Goal: Task Accomplishment & Management: Use online tool/utility

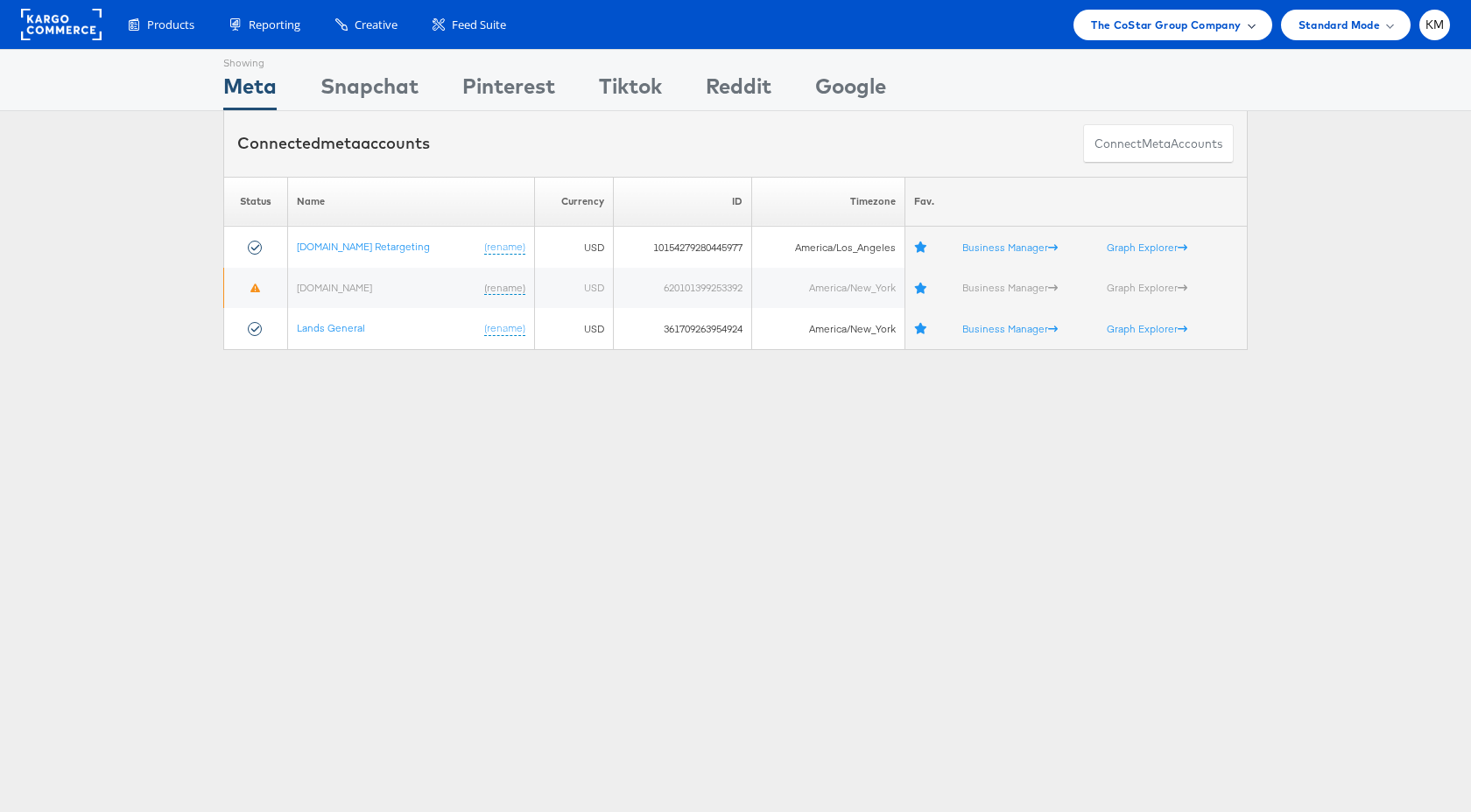
click at [1130, 23] on span "The CoStar Group Company" at bounding box center [1165, 25] width 149 height 19
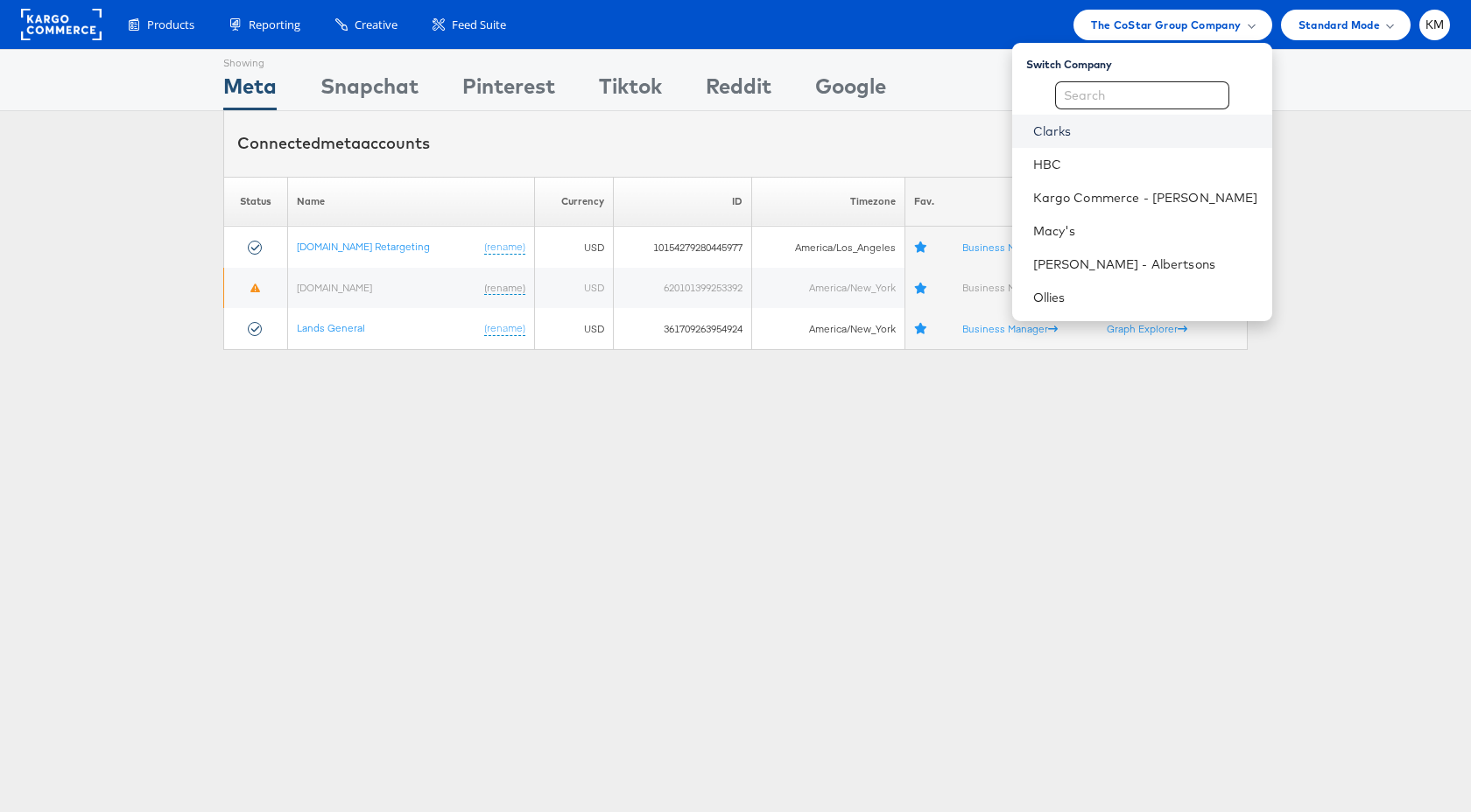
click at [1079, 135] on link "Clarks" at bounding box center [1145, 131] width 225 height 18
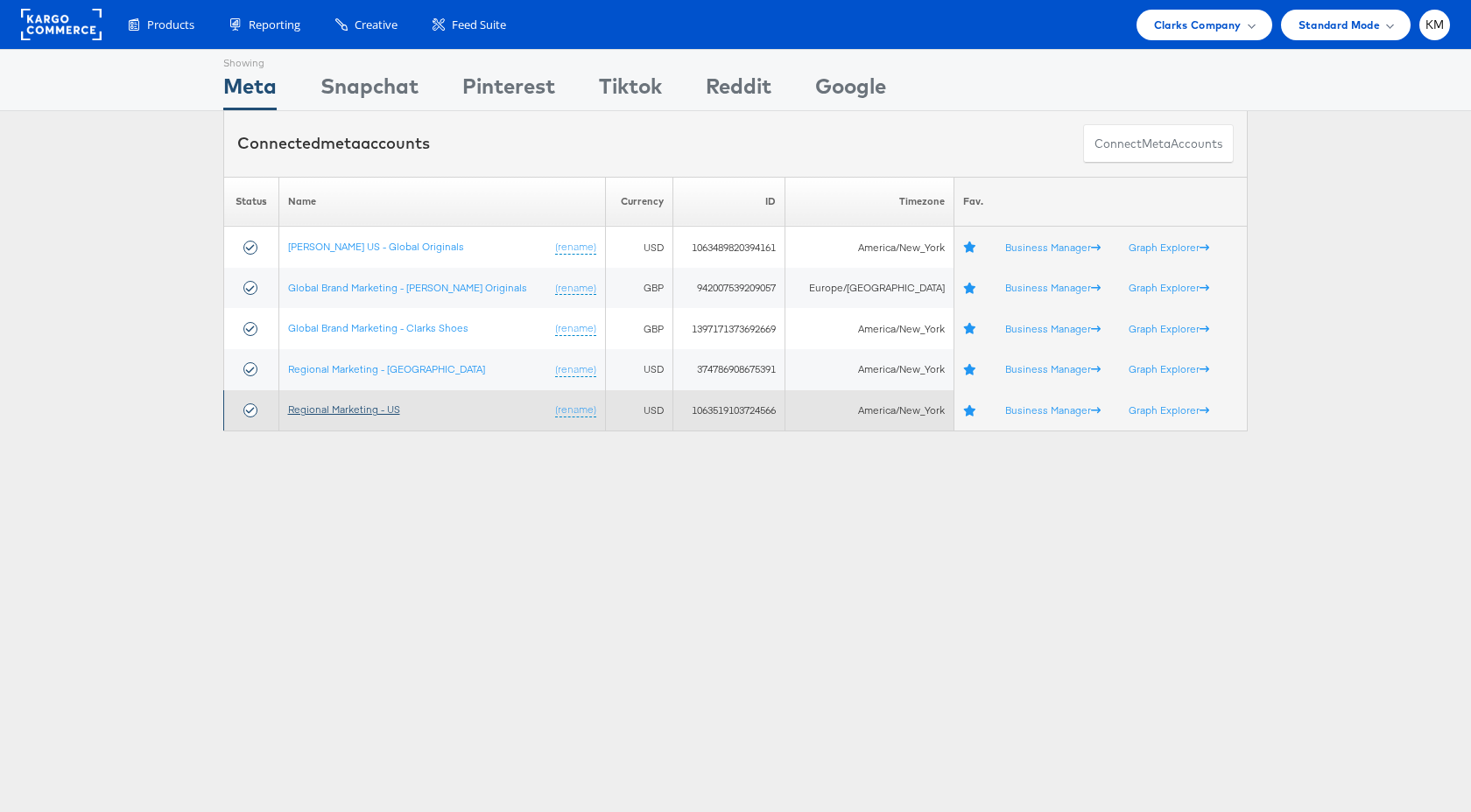
click at [384, 412] on link "Regional Marketing - US" at bounding box center [344, 409] width 112 height 13
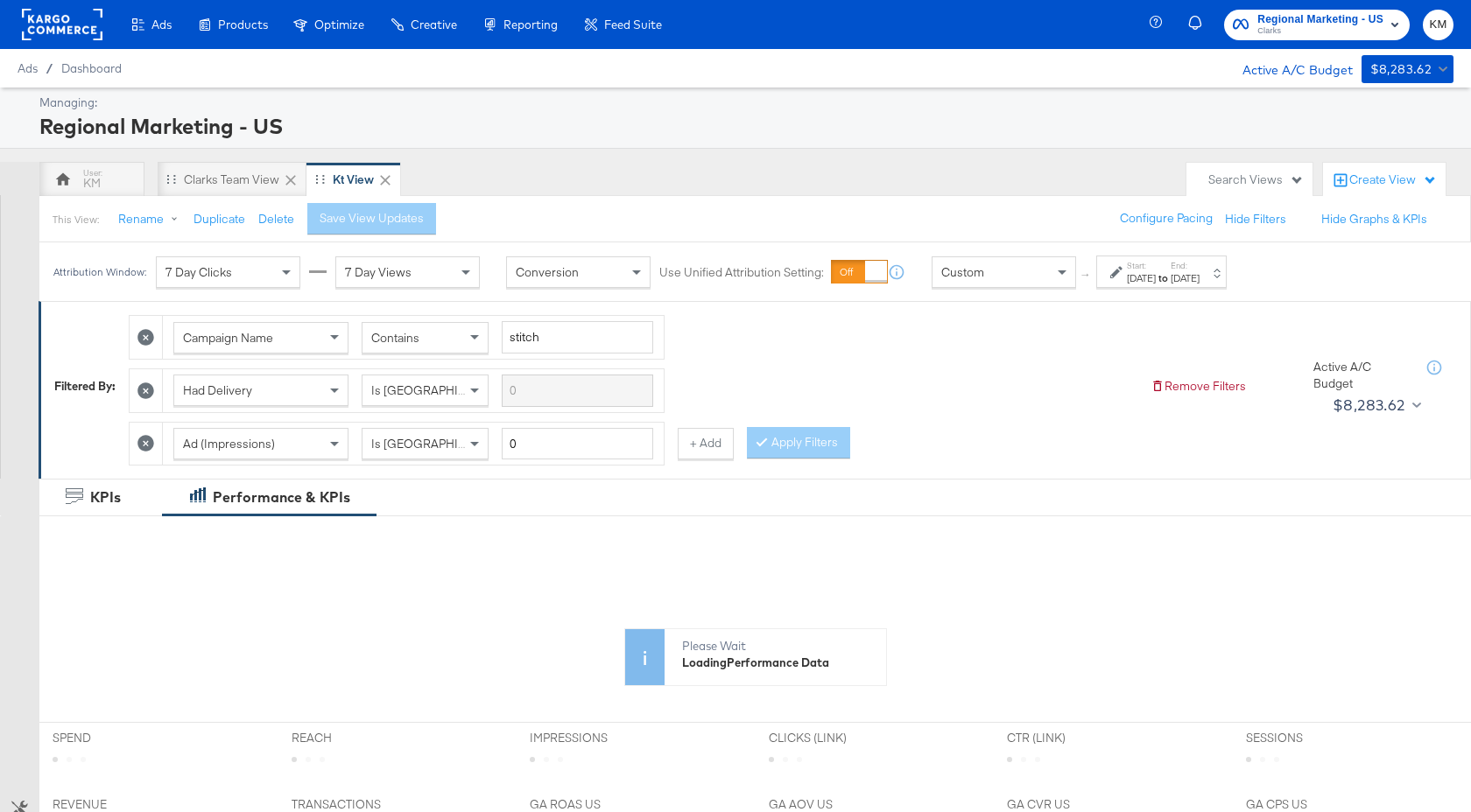
click at [1045, 282] on div "Custom" at bounding box center [1004, 273] width 143 height 30
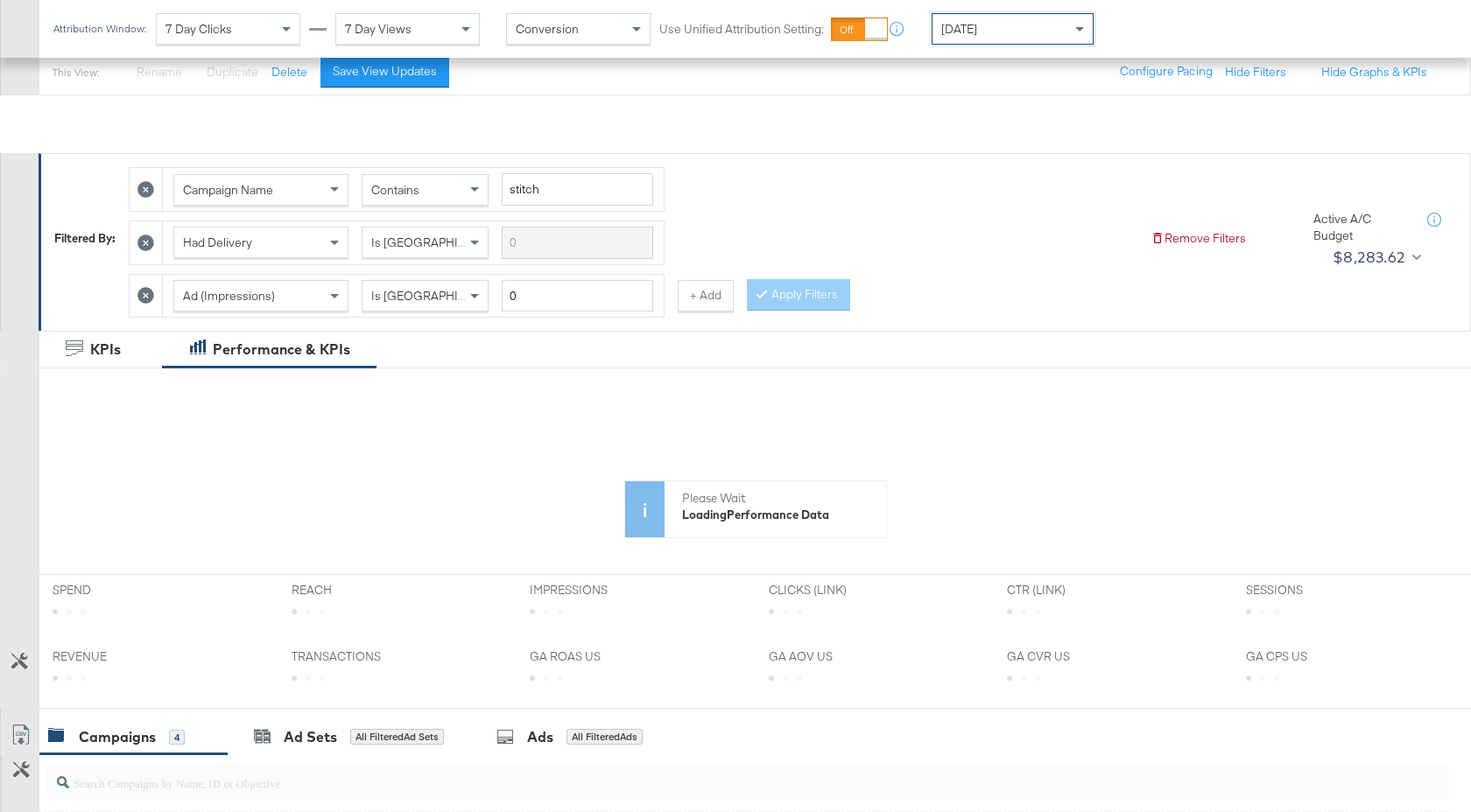
scroll to position [631, 0]
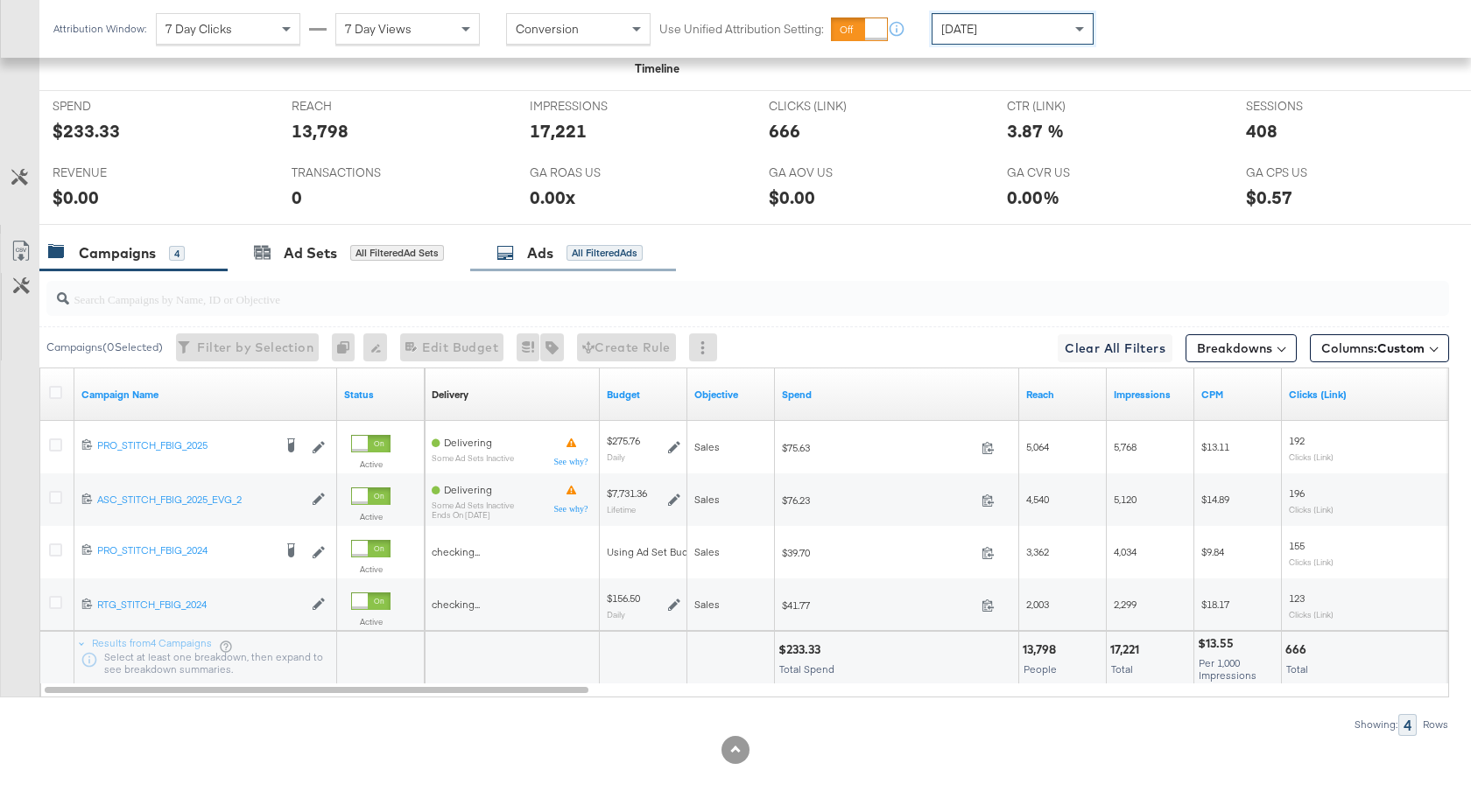
click at [514, 265] on div "Ads All Filtered Ads" at bounding box center [573, 253] width 206 height 38
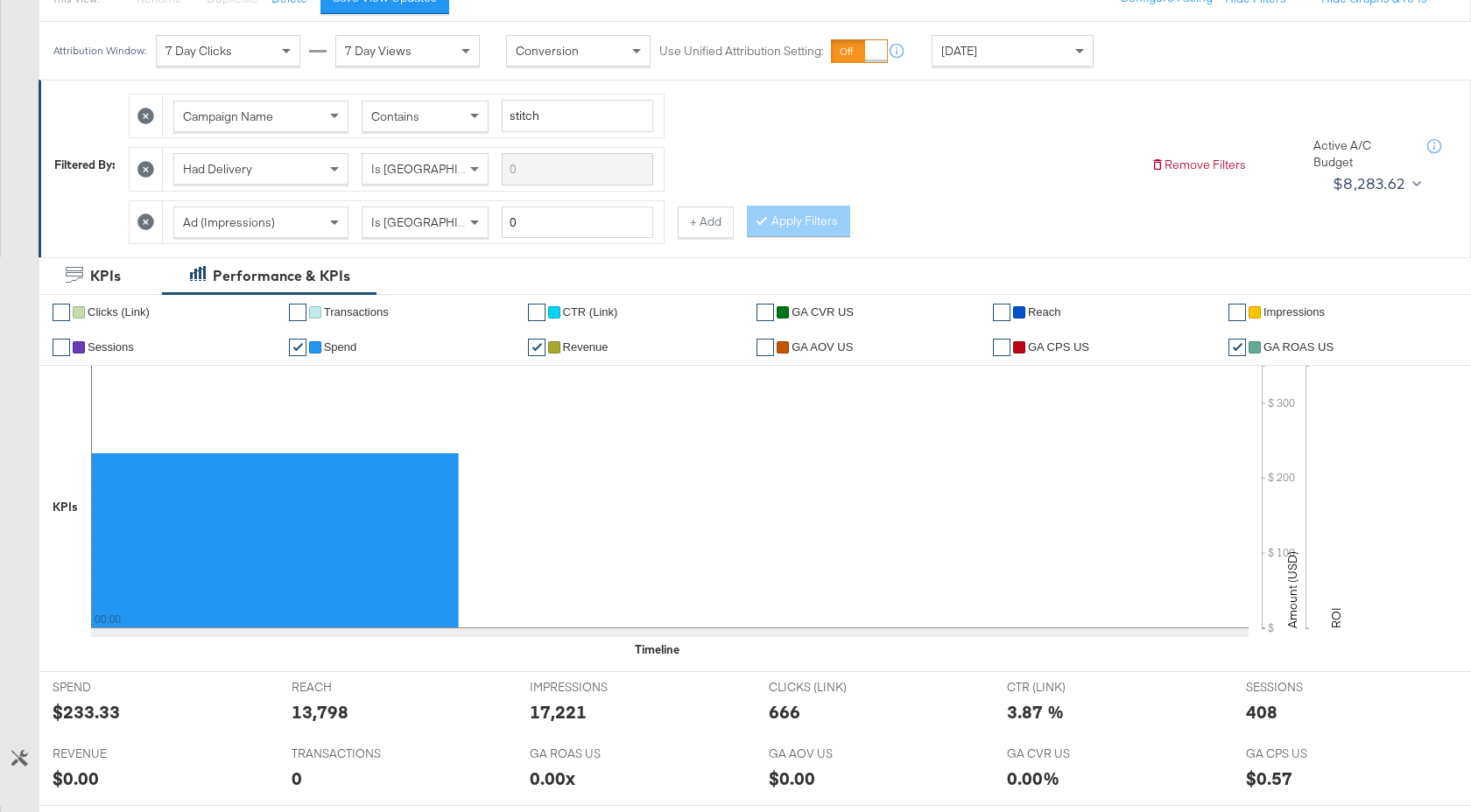
scroll to position [0, 0]
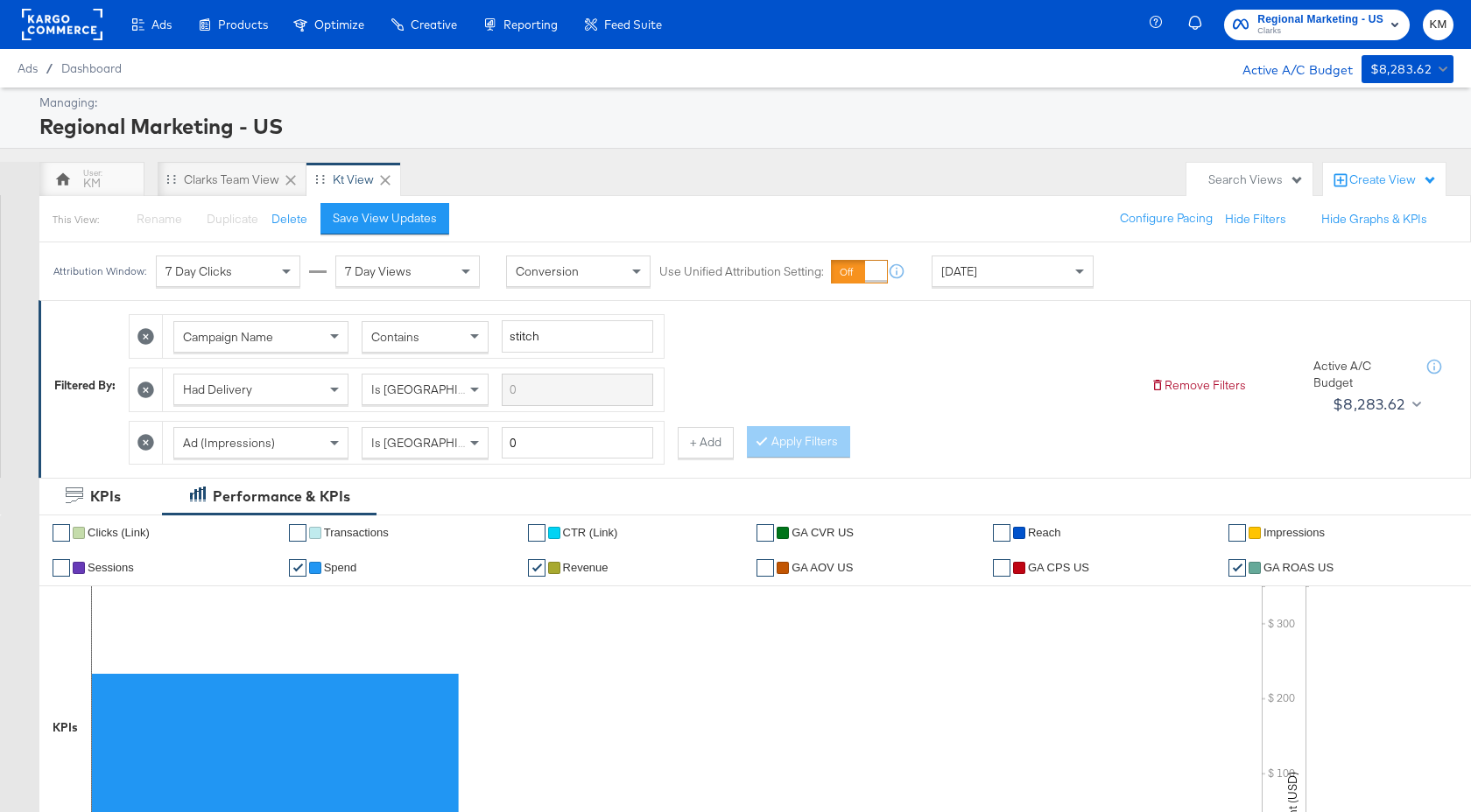
click at [994, 284] on div "[DATE]" at bounding box center [1012, 272] width 160 height 30
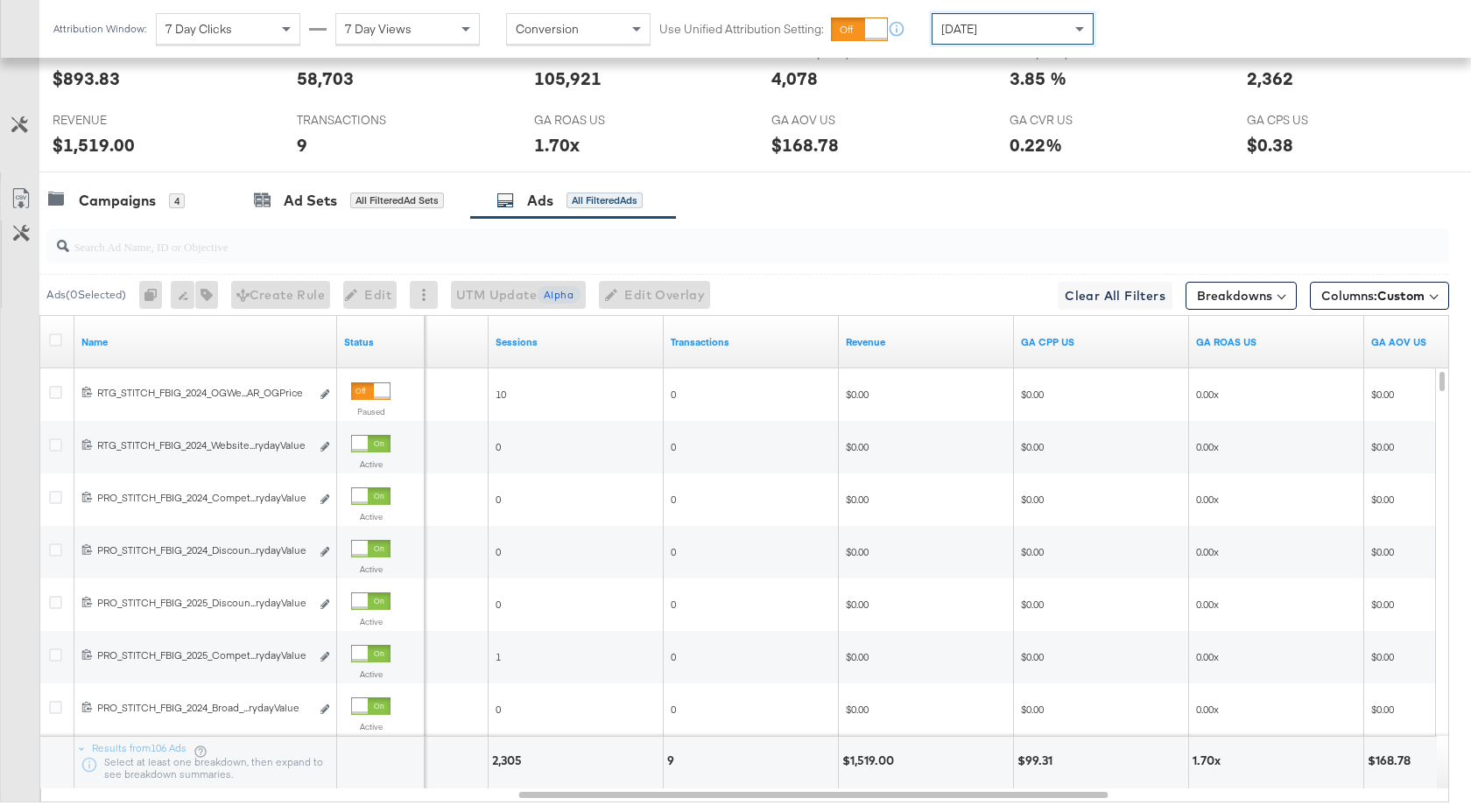
scroll to position [959, 0]
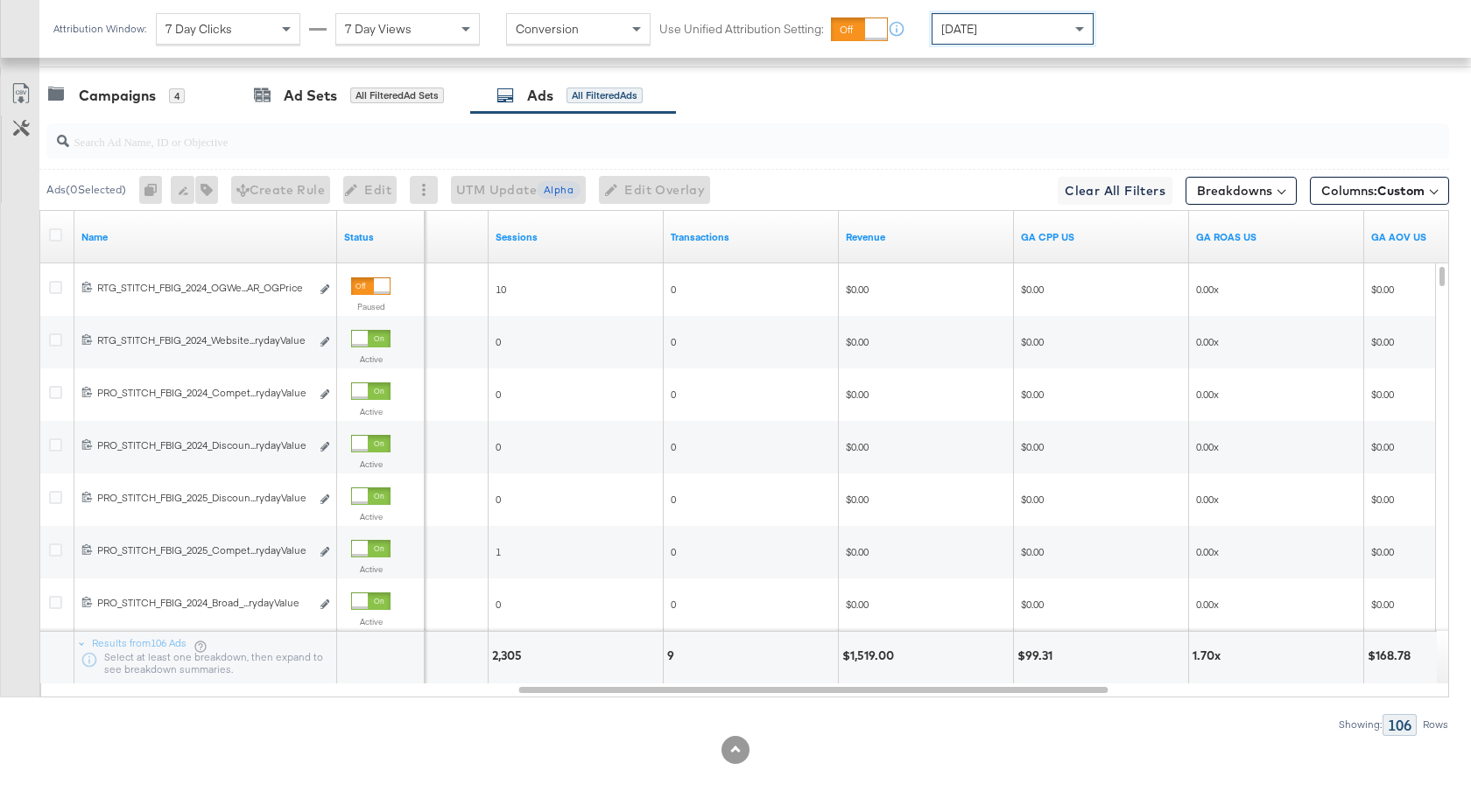
click at [993, 39] on div "[DATE]" at bounding box center [1012, 29] width 160 height 30
click at [347, 152] on div at bounding box center [747, 141] width 1402 height 35
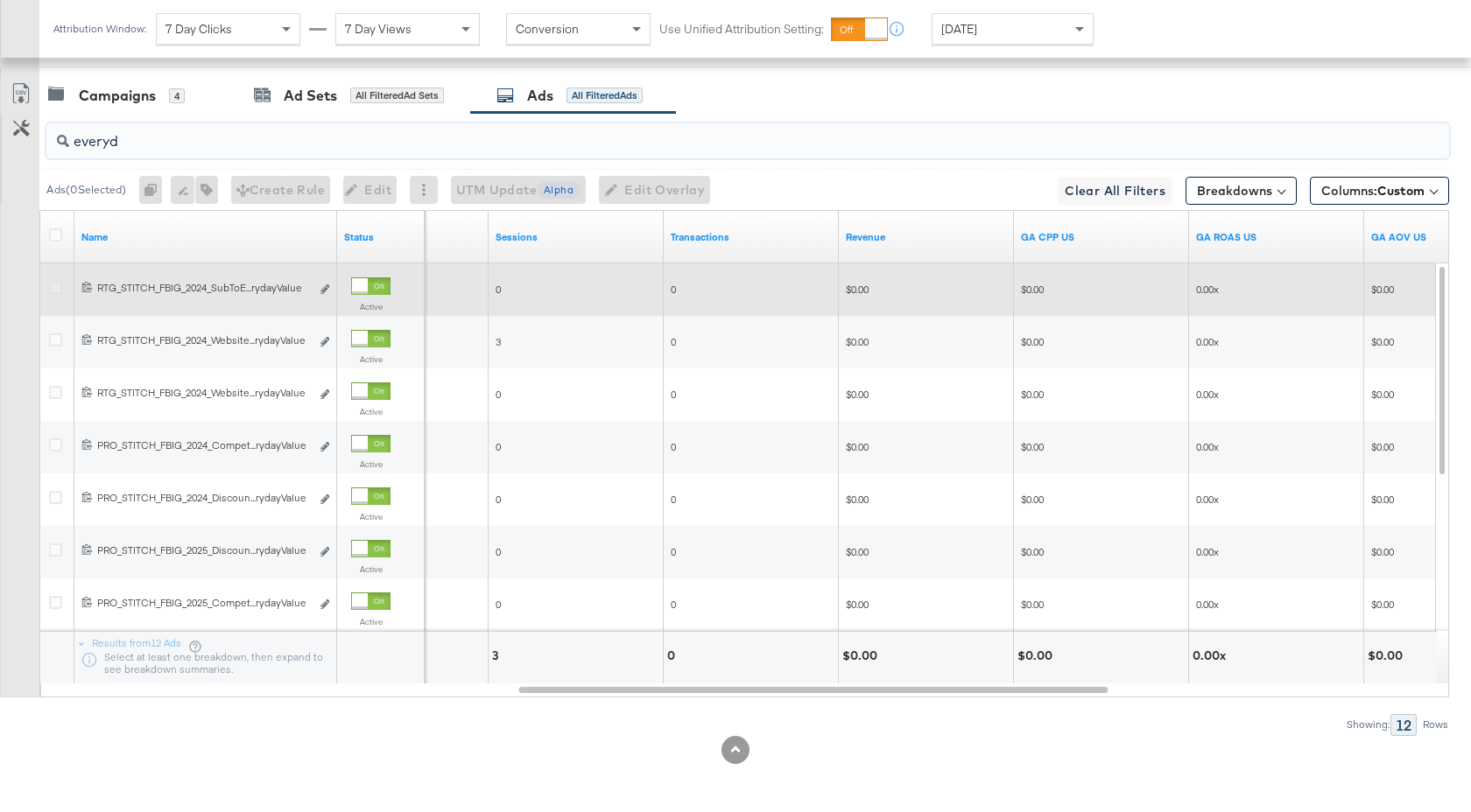
type input "everyd"
click at [55, 291] on icon at bounding box center [56, 287] width 13 height 13
click at [0, 0] on input "checkbox" at bounding box center [0, 0] width 0 height 0
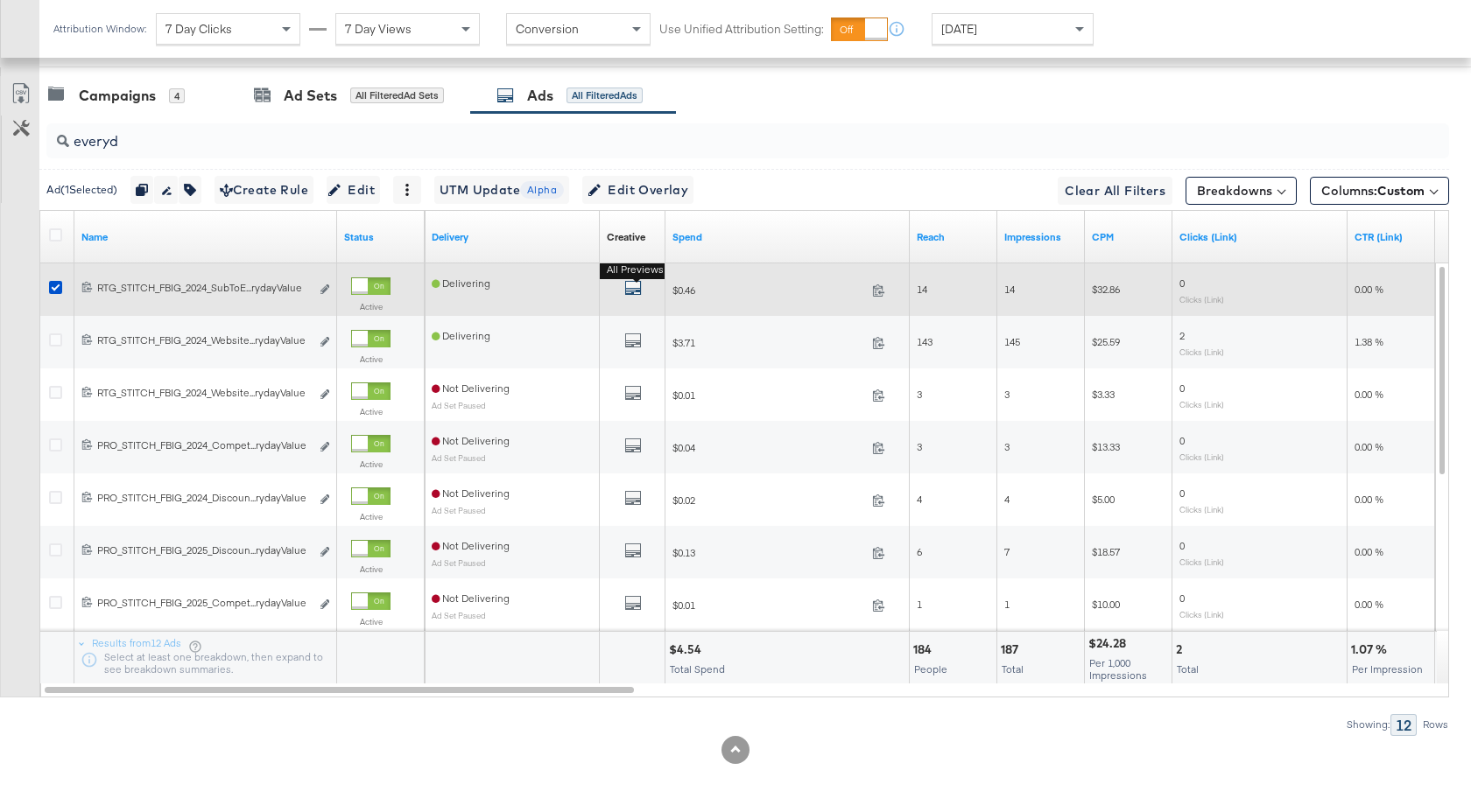
click at [636, 288] on icon "default" at bounding box center [632, 287] width 18 height 18
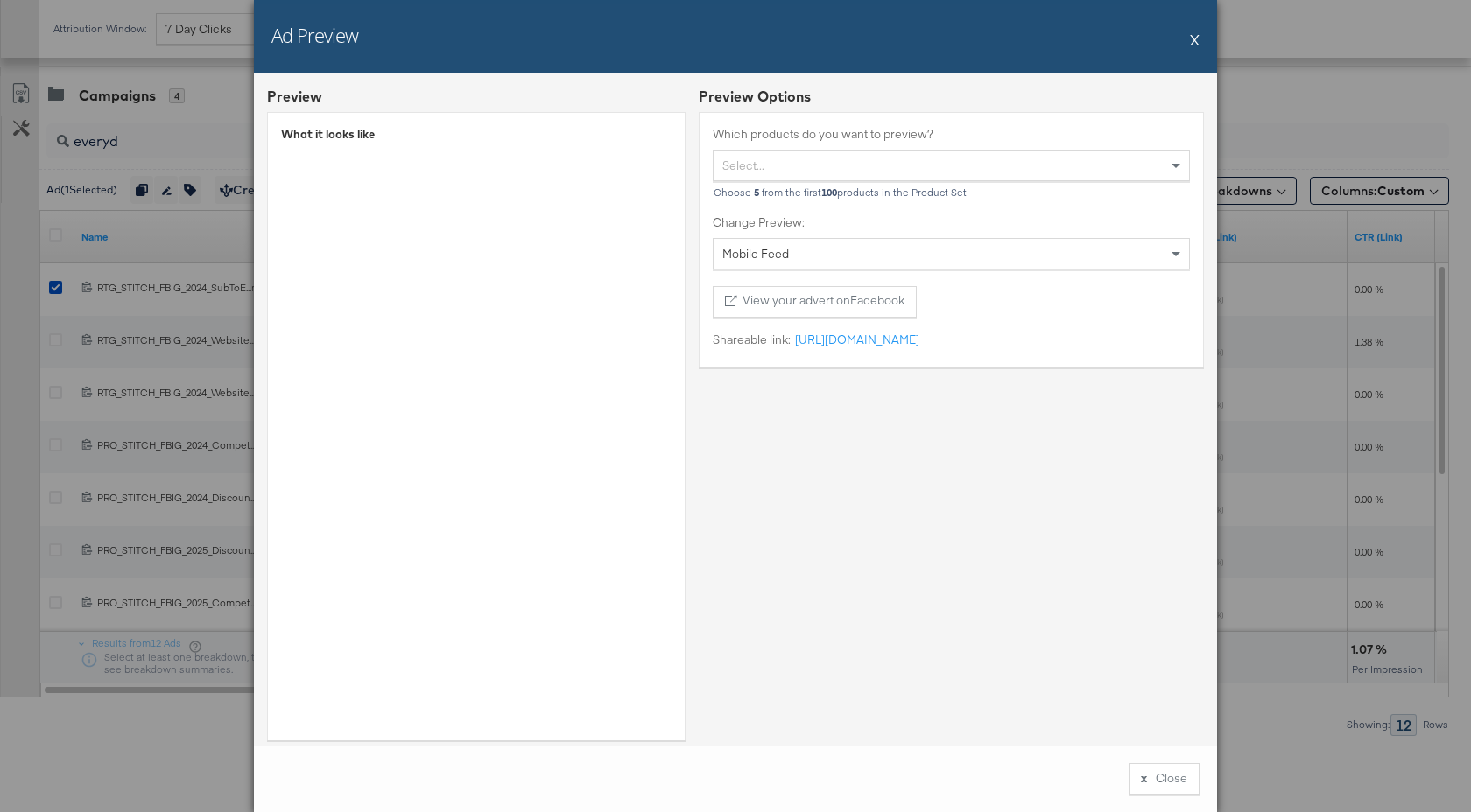
click at [1194, 34] on button "X" at bounding box center [1194, 40] width 9 height 35
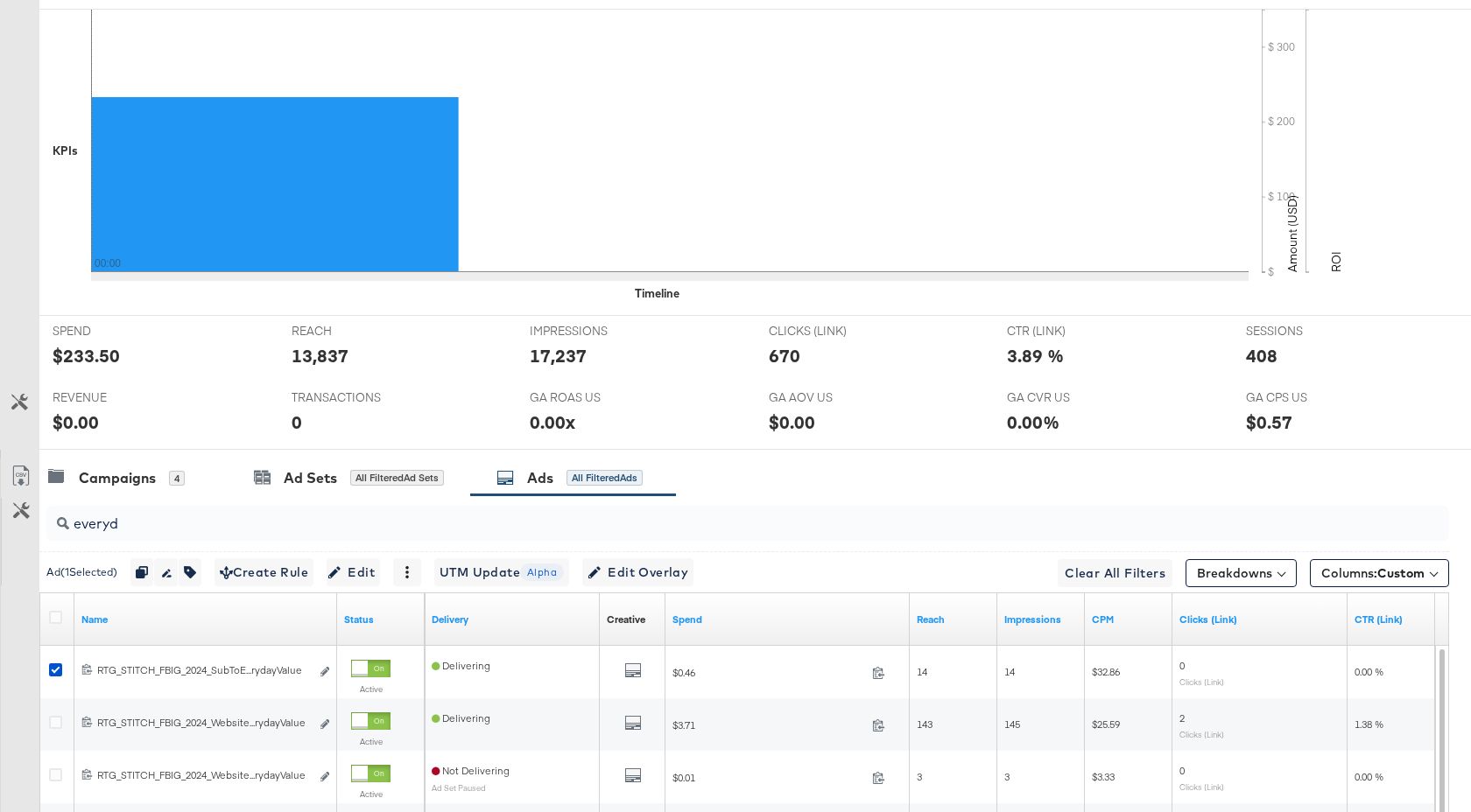
scroll to position [0, 0]
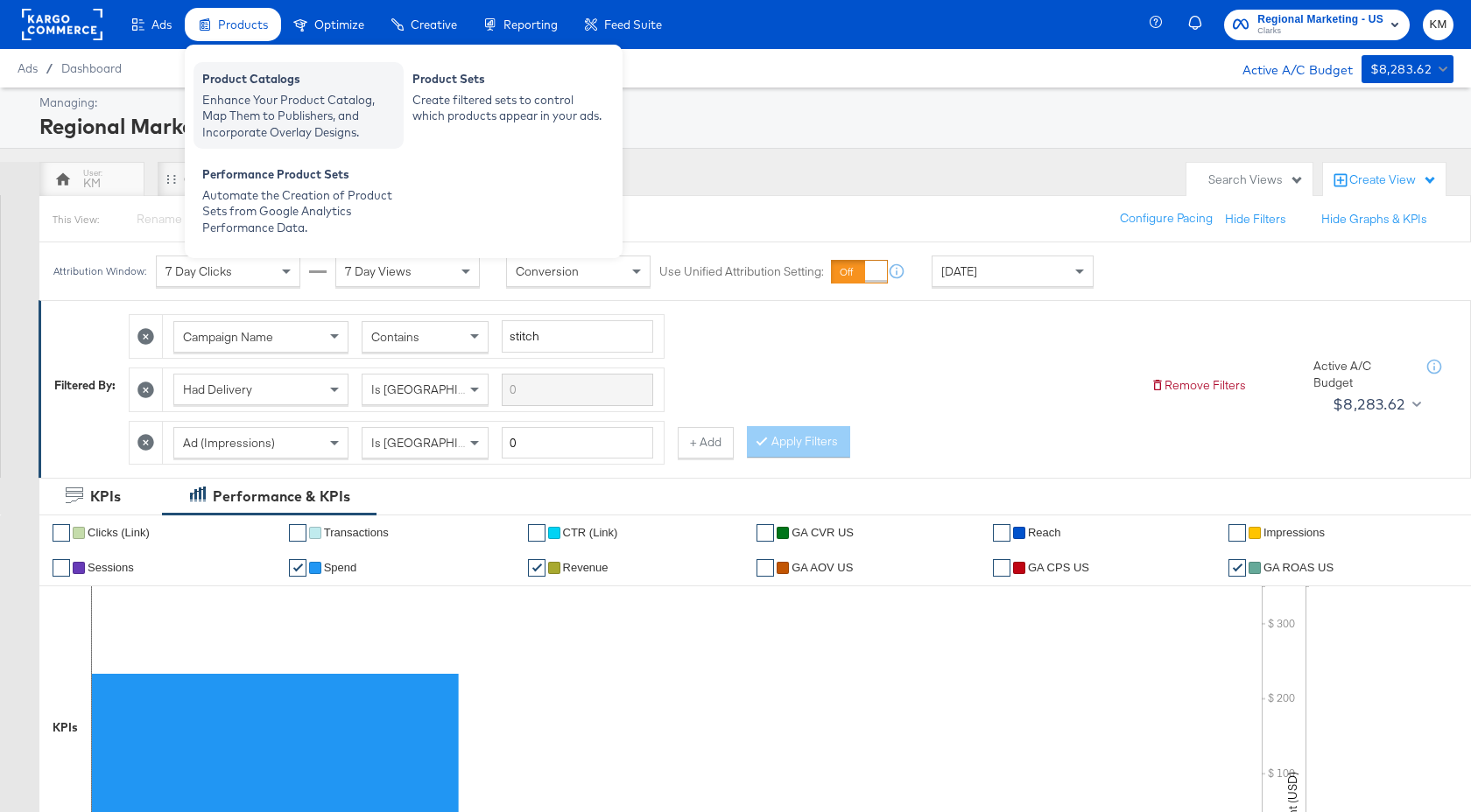
click at [244, 89] on div "Product Catalogs" at bounding box center [298, 81] width 193 height 21
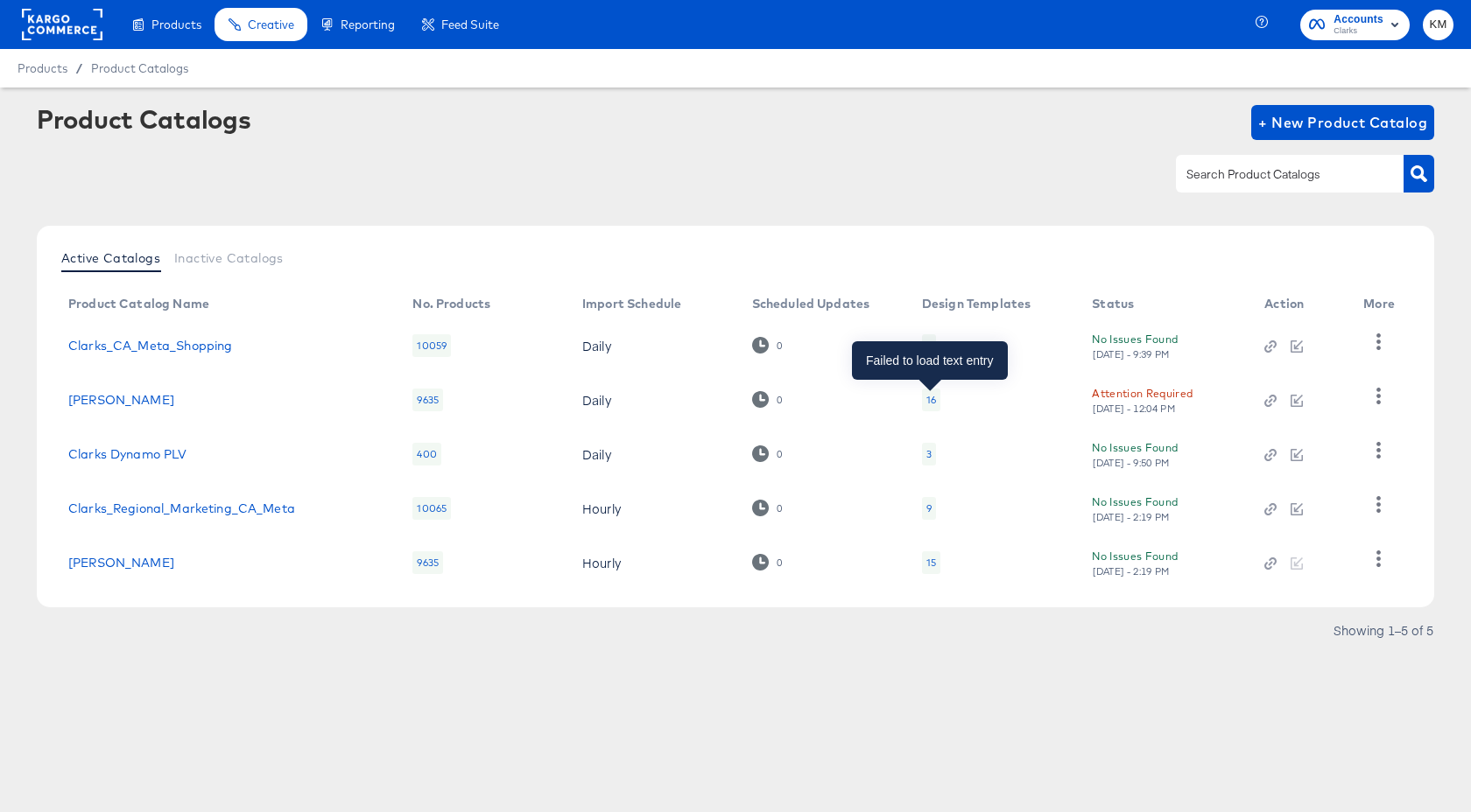
click at [930, 403] on div "16" at bounding box center [931, 400] width 9 height 14
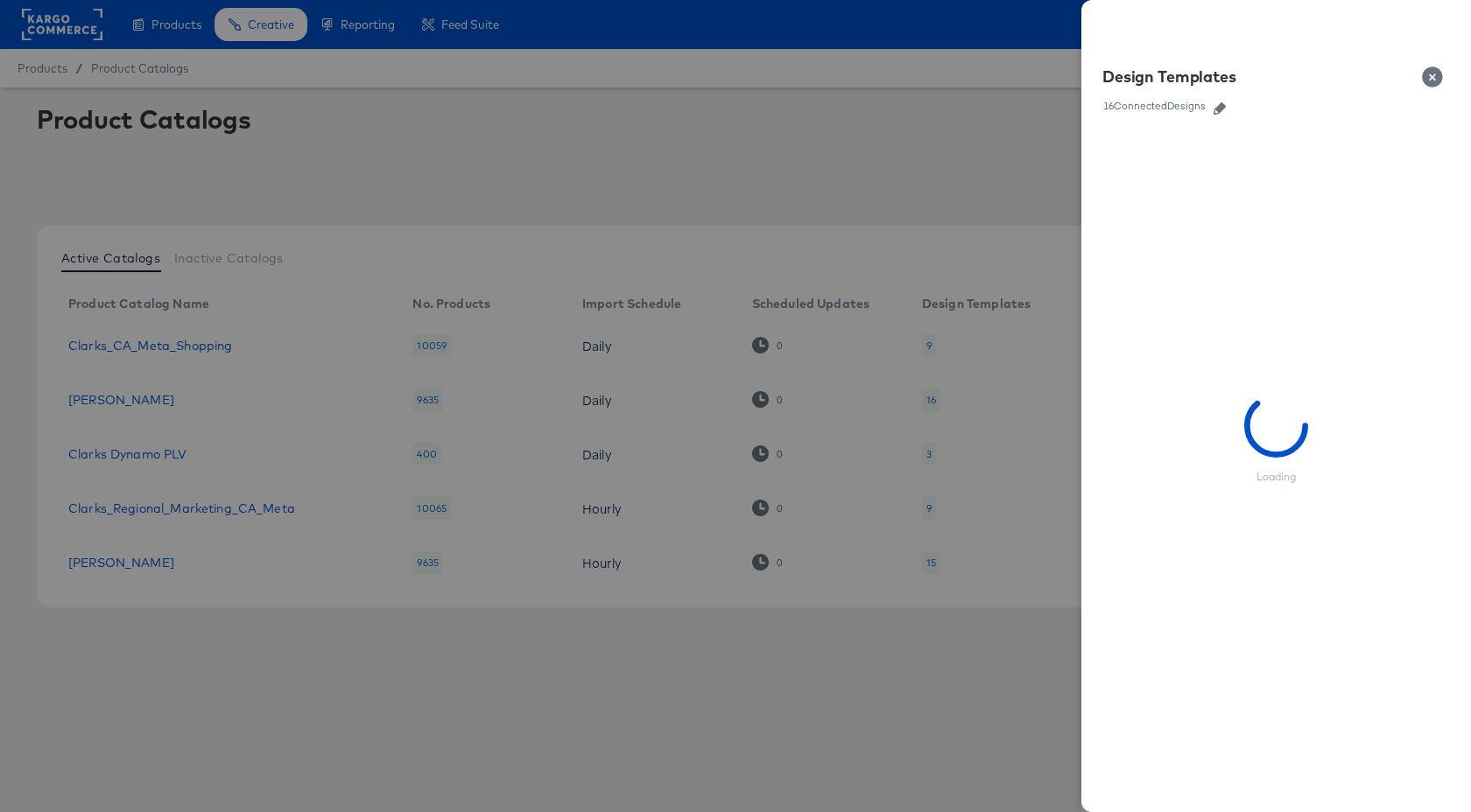
click at [1225, 106] on icon "button" at bounding box center [1219, 108] width 12 height 12
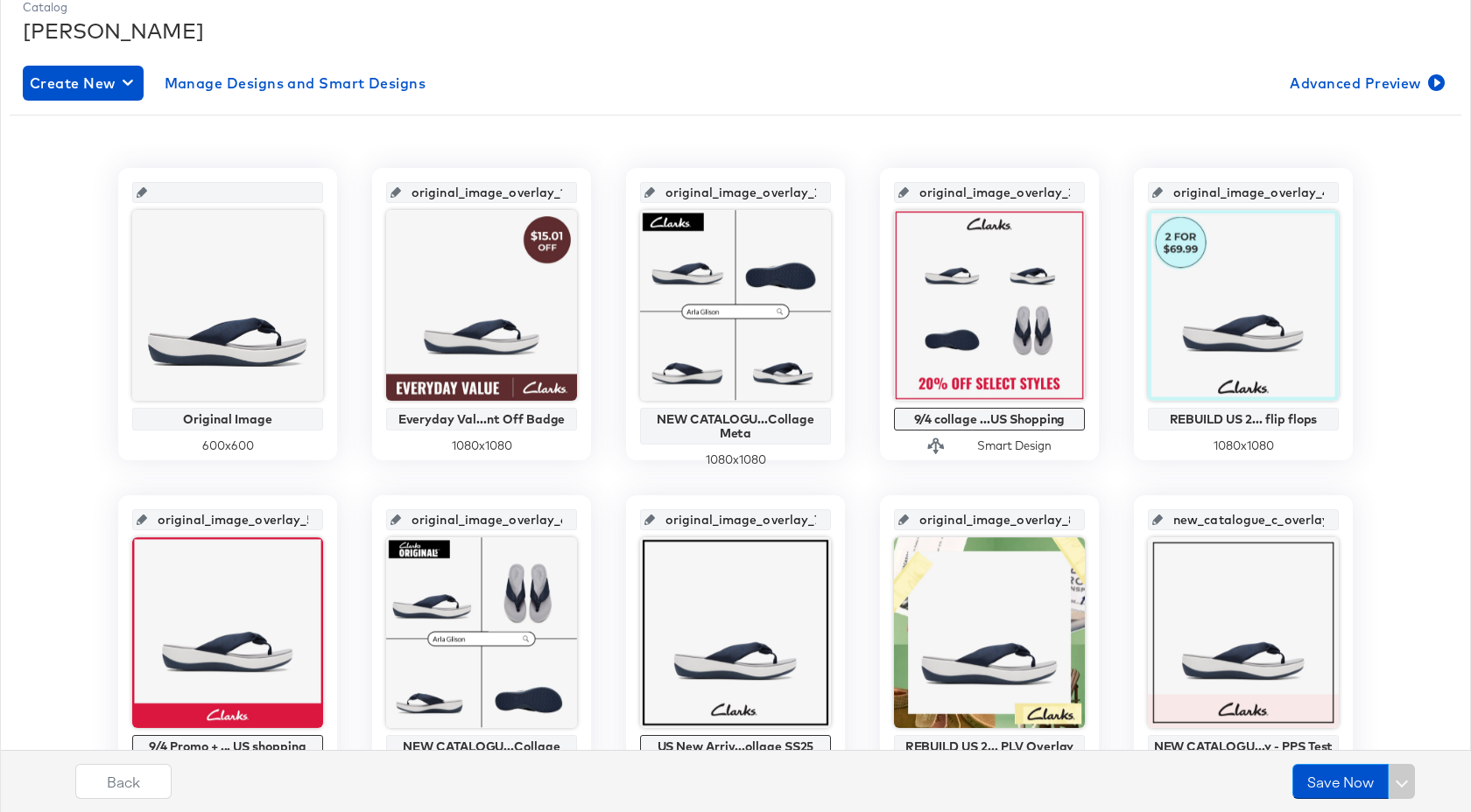
scroll to position [319, 0]
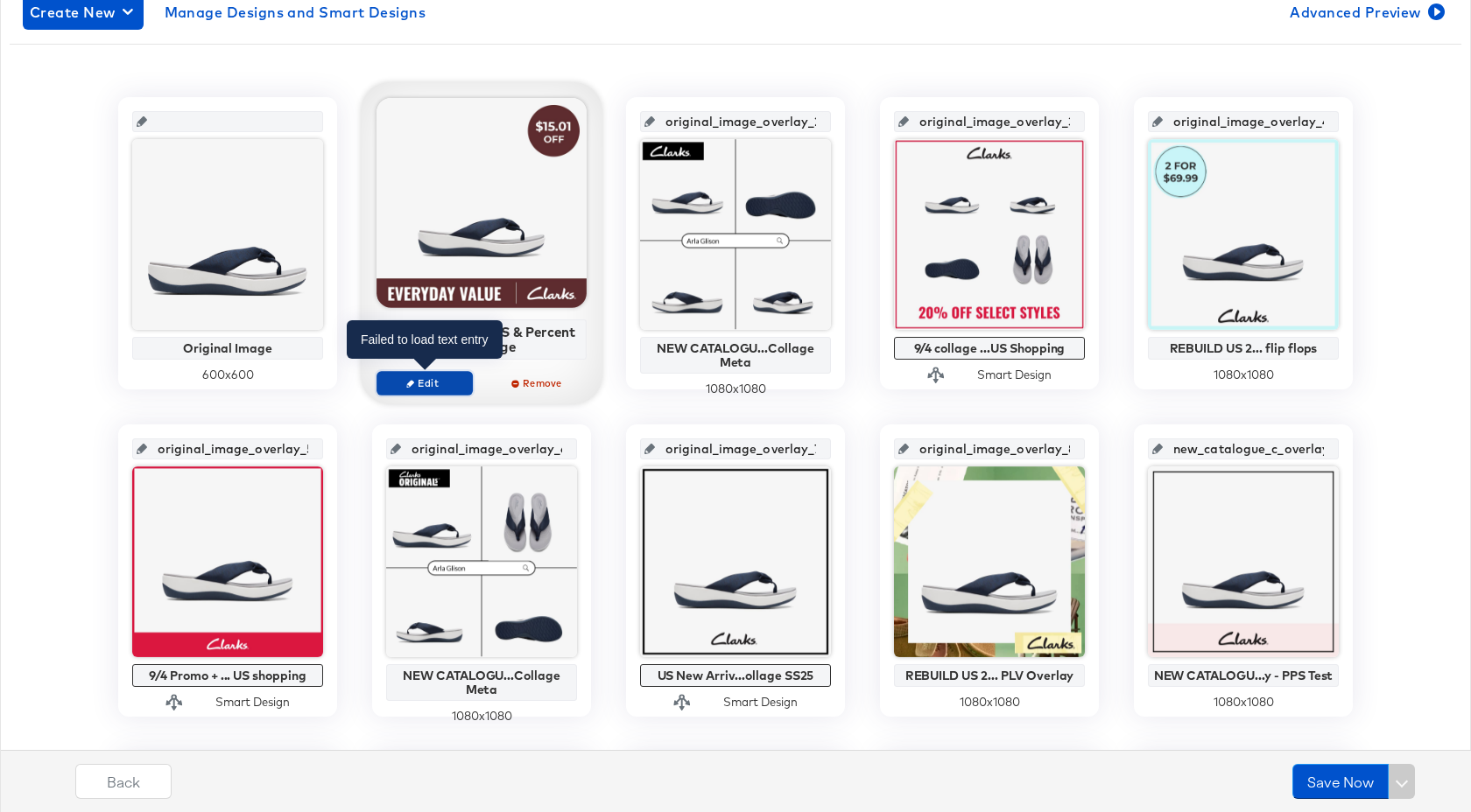
click at [435, 384] on span "Edit" at bounding box center [425, 383] width 81 height 13
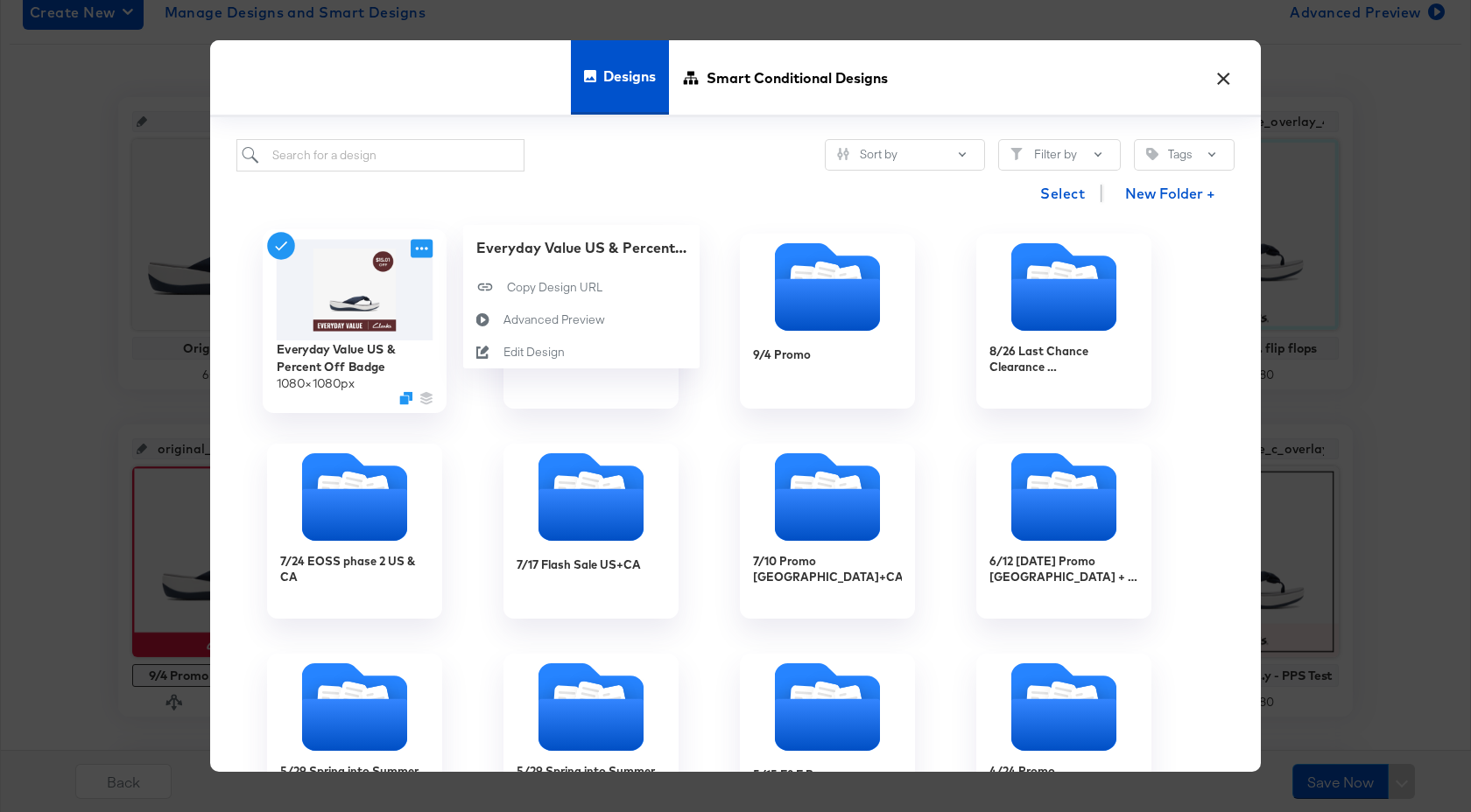
click at [422, 247] on icon at bounding box center [422, 248] width 22 height 19
click at [503, 352] on div "Edit Design Edit Design" at bounding box center [503, 352] width 0 height 0
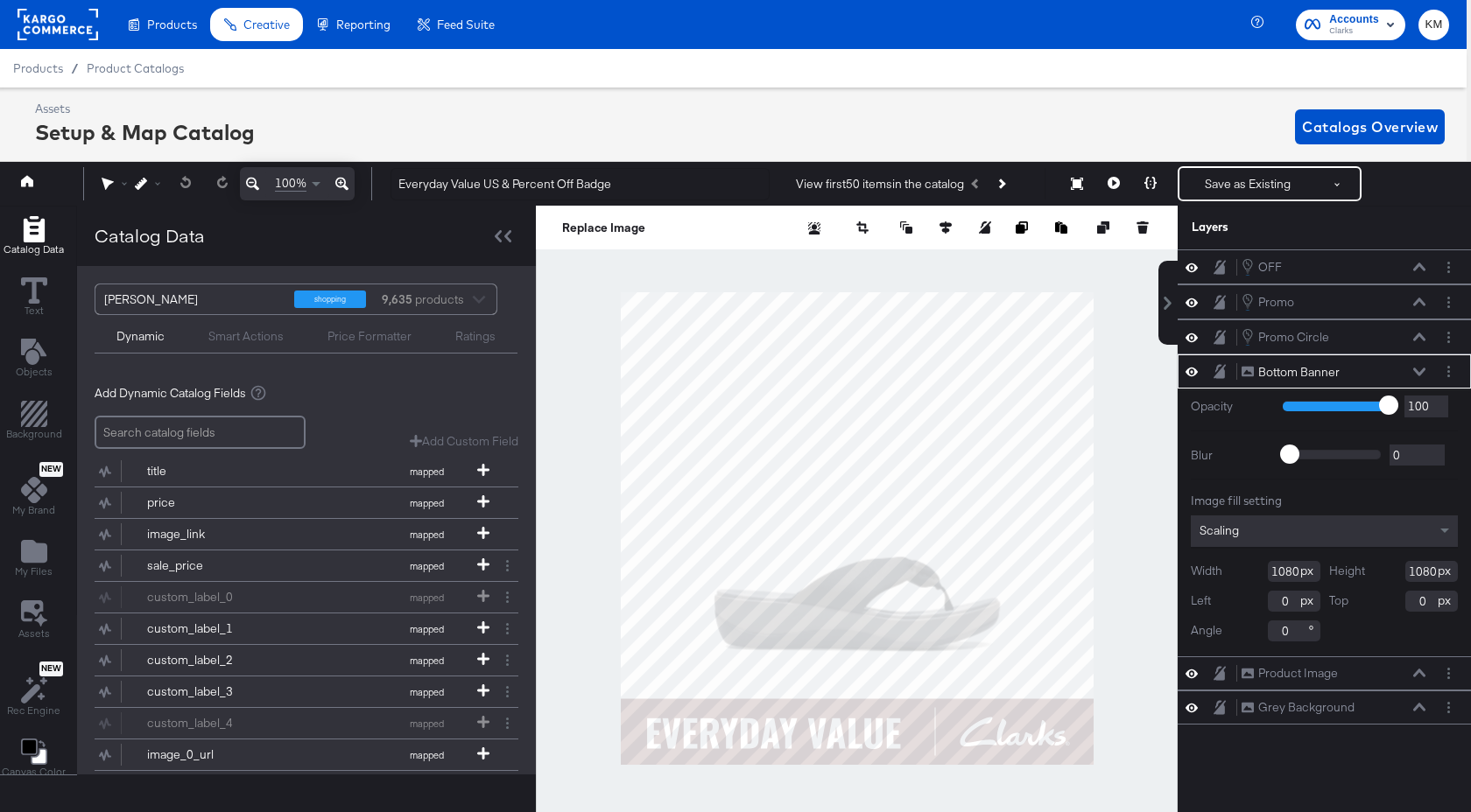
scroll to position [39, 5]
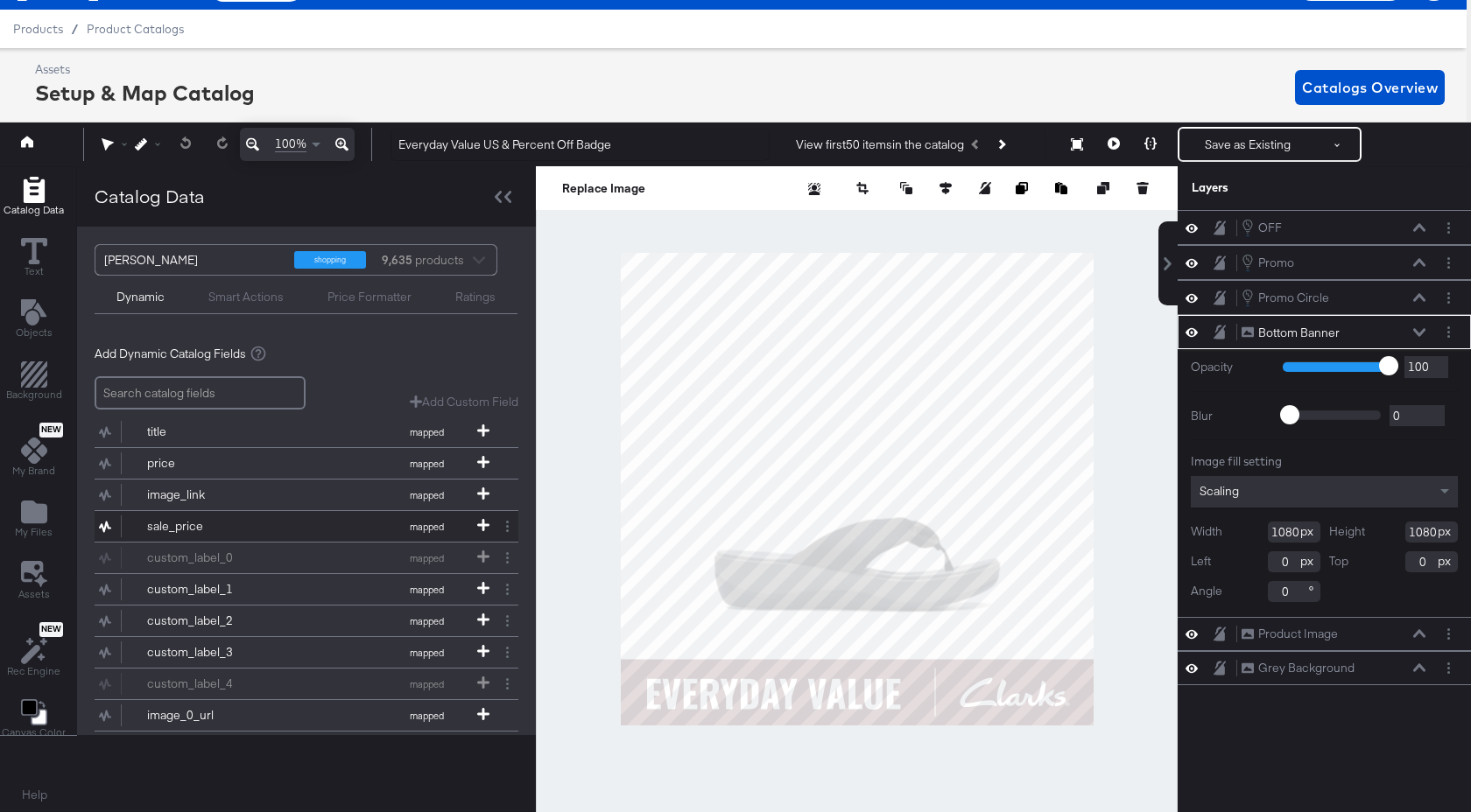
click at [247, 524] on div "sale_price" at bounding box center [210, 527] width 127 height 17
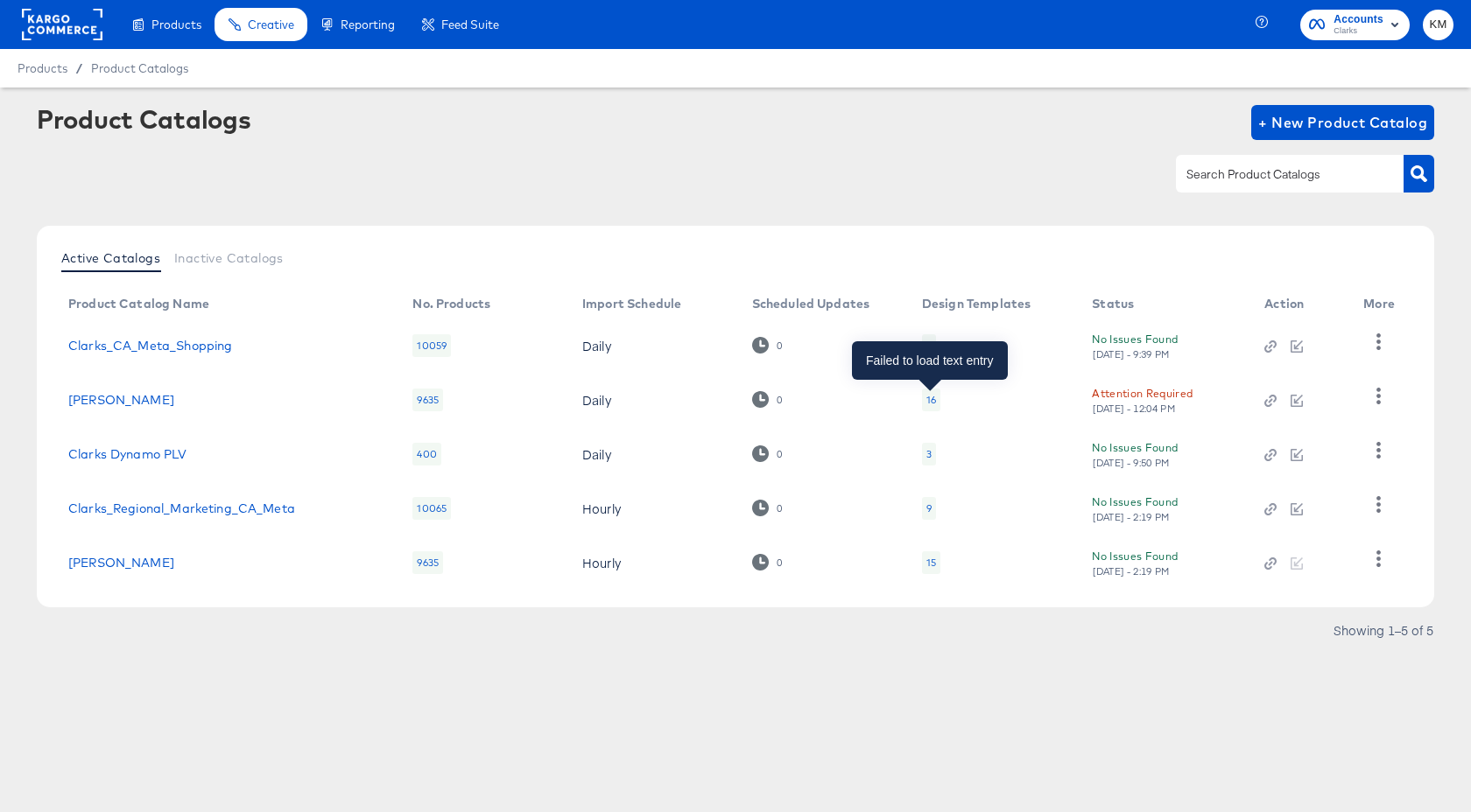
click at [926, 397] on div "16" at bounding box center [931, 400] width 9 height 14
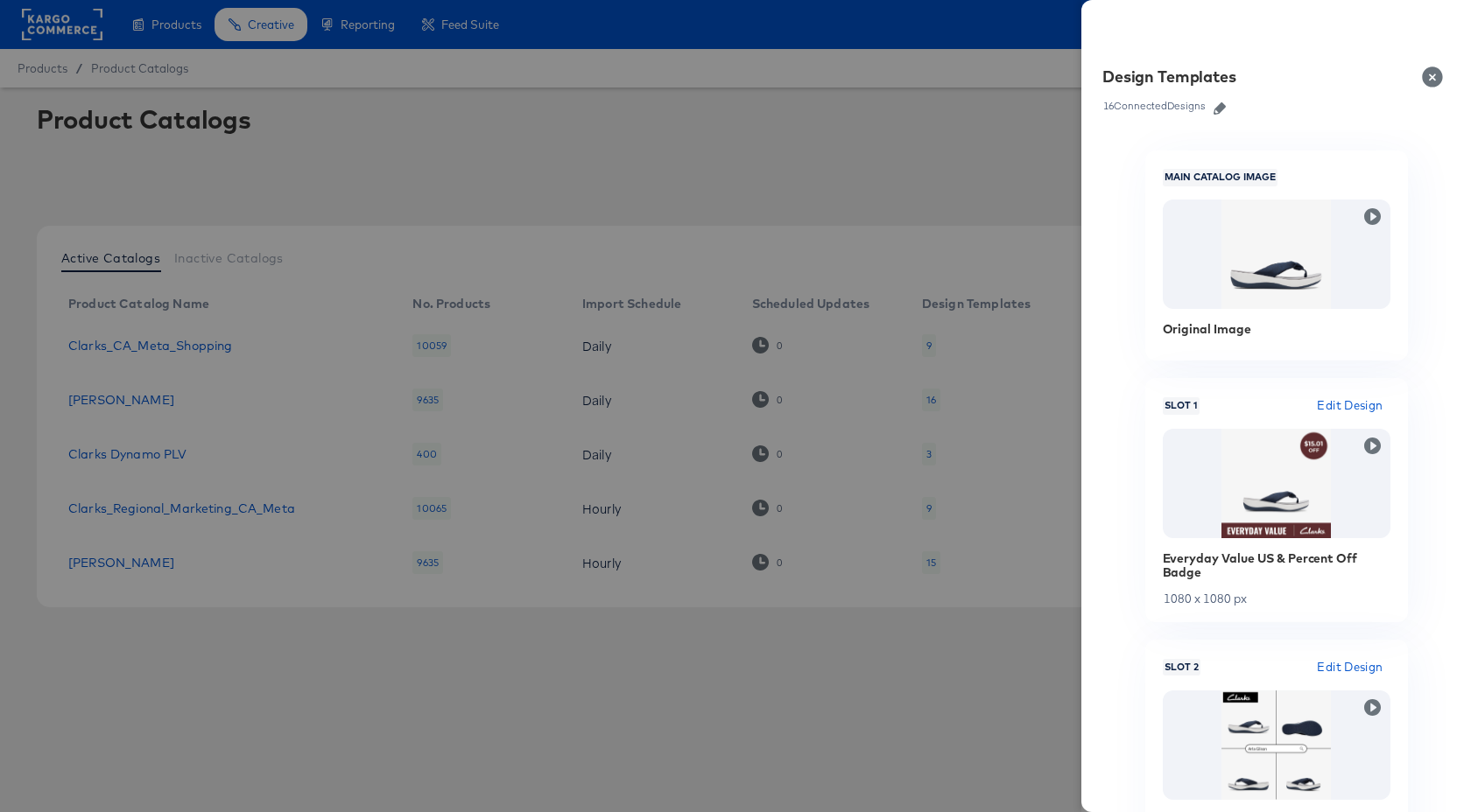
click at [1220, 111] on icon "button" at bounding box center [1219, 108] width 12 height 12
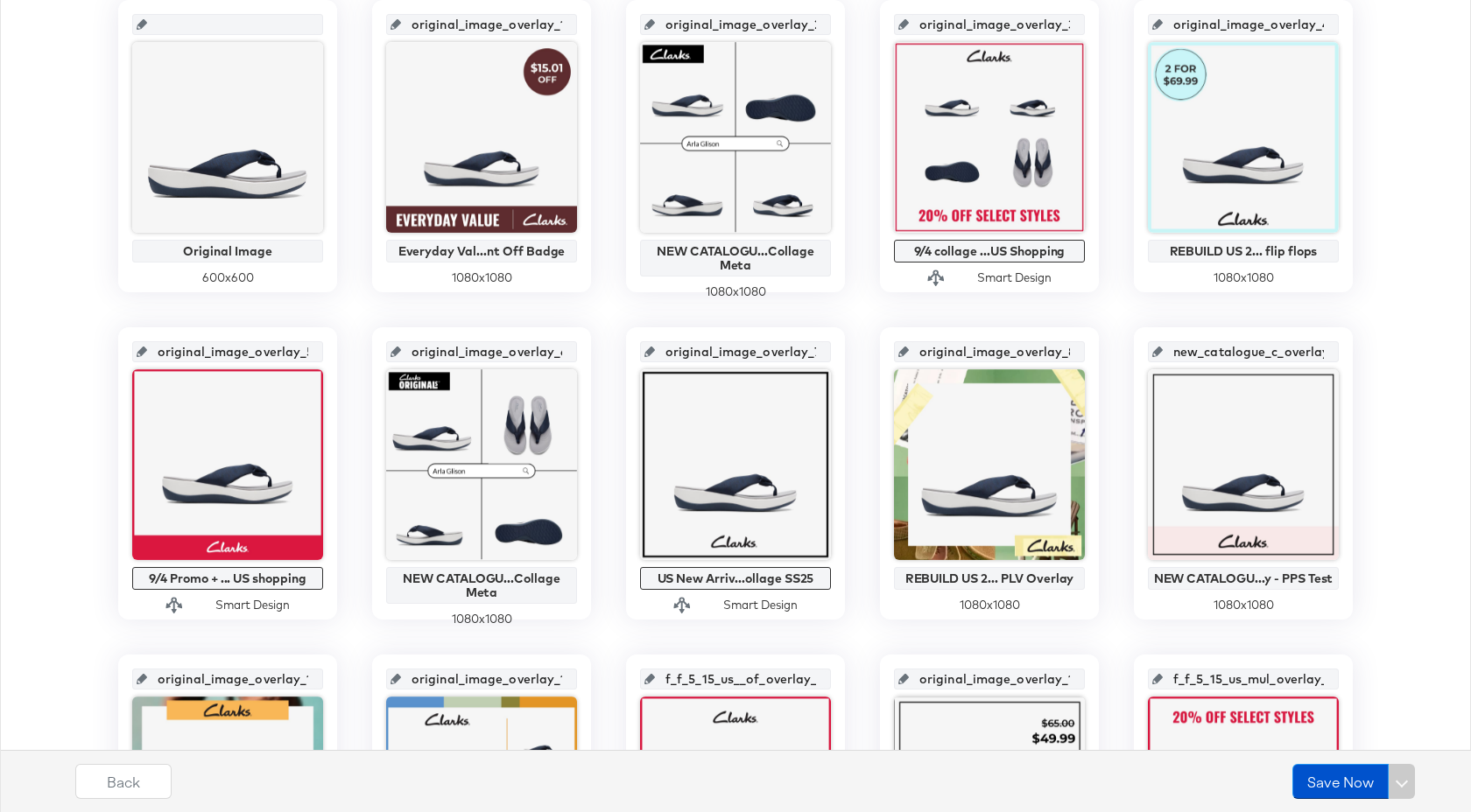
scroll to position [261, 0]
